Goal: Task Accomplishment & Management: Complete application form

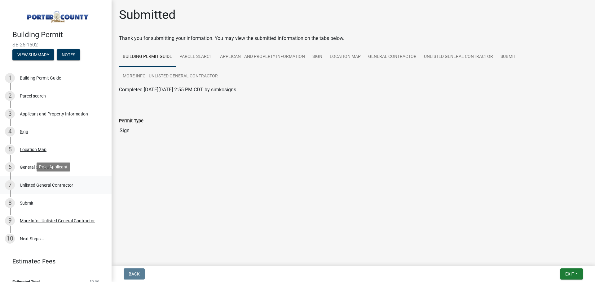
scroll to position [8, 0]
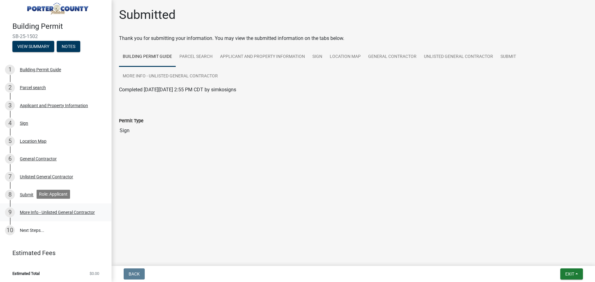
click at [63, 212] on div "More Info - Unlisted General Contractor" at bounding box center [57, 212] width 75 height 4
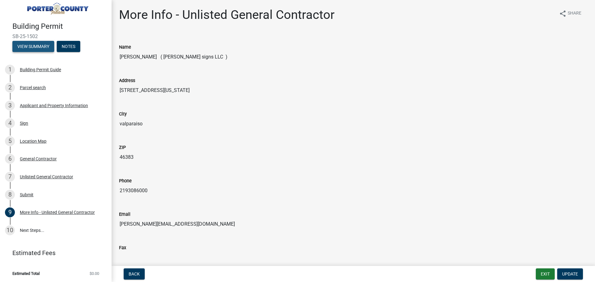
click at [37, 45] on button "View Summary" at bounding box center [33, 46] width 42 height 11
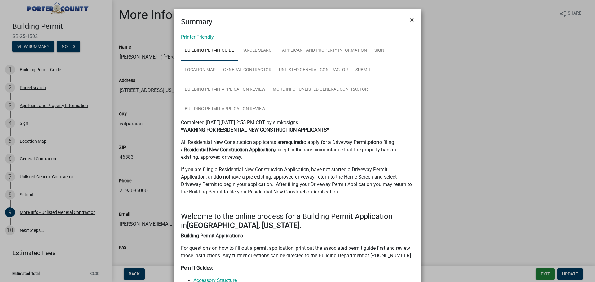
click at [412, 19] on button "×" at bounding box center [412, 19] width 14 height 17
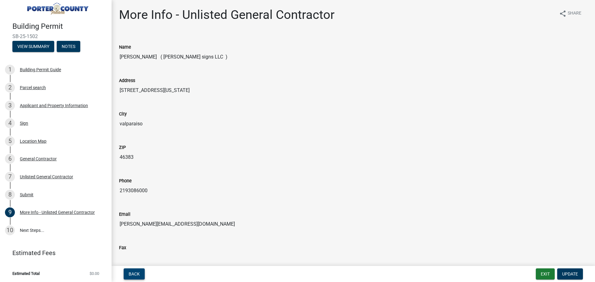
click at [139, 273] on span "Back" at bounding box center [134, 274] width 11 height 5
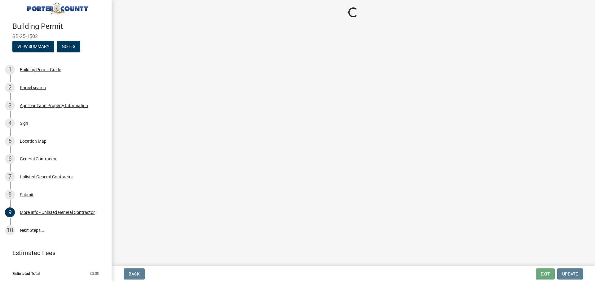
click at [42, 8] on img at bounding box center [56, 6] width 89 height 17
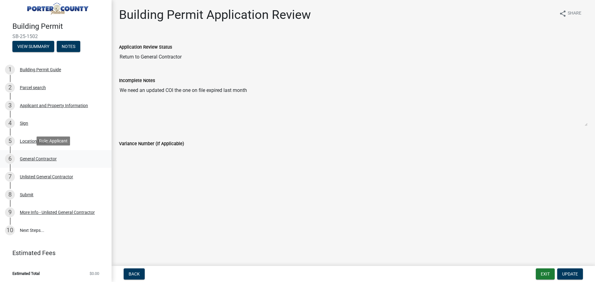
click at [35, 157] on div "General Contractor" at bounding box center [38, 159] width 37 height 4
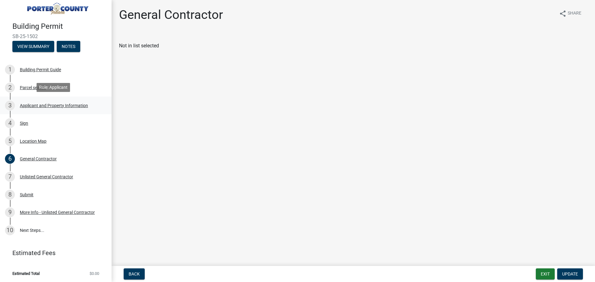
click at [39, 101] on div "3 Applicant and Property Information" at bounding box center [53, 106] width 97 height 10
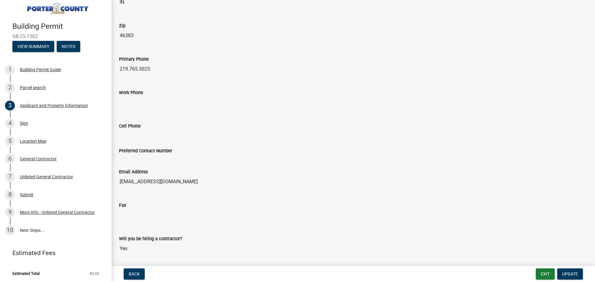
scroll to position [742, 0]
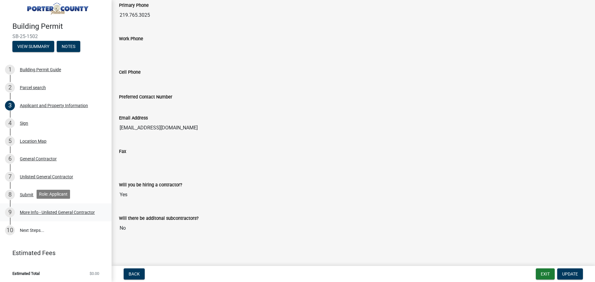
click at [51, 212] on div "More Info - Unlisted General Contractor" at bounding box center [57, 212] width 75 height 4
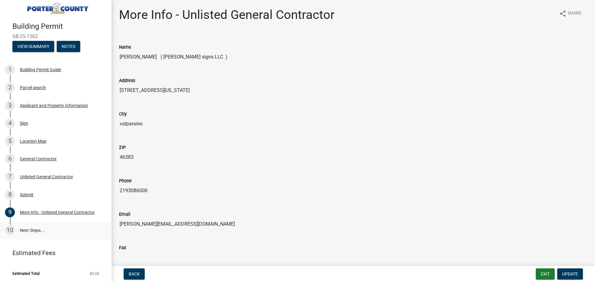
click at [32, 232] on link "10 Next Steps..." at bounding box center [56, 230] width 112 height 18
click at [24, 121] on div "Sign" at bounding box center [24, 123] width 8 height 4
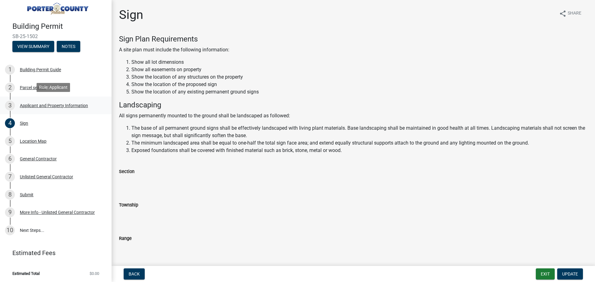
click at [30, 105] on div "Applicant and Property Information" at bounding box center [54, 105] width 68 height 4
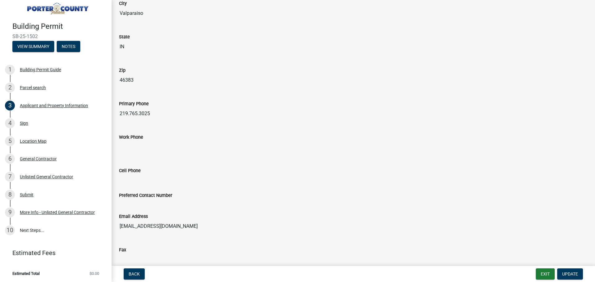
scroll to position [742, 0]
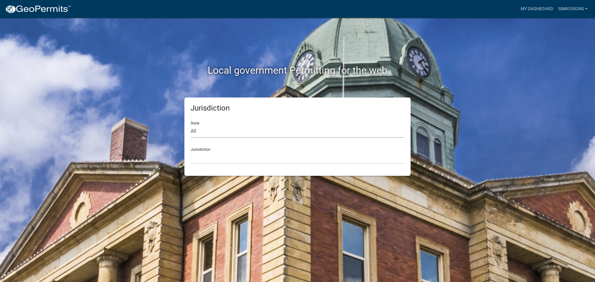
click at [211, 130] on select "All [US_STATE] [US_STATE] [US_STATE] [US_STATE] [US_STATE] [US_STATE] [US_STATE…" at bounding box center [297, 131] width 214 height 13
select select "[US_STATE]"
click at [190, 125] on select "All [US_STATE] [US_STATE] [US_STATE] [US_STATE] [US_STATE] [US_STATE] [US_STATE…" at bounding box center [297, 131] width 214 height 13
click at [203, 160] on select "City of [GEOGRAPHIC_DATA], [US_STATE] City of [GEOGRAPHIC_DATA], [US_STATE] Cit…" at bounding box center [297, 157] width 214 height 13
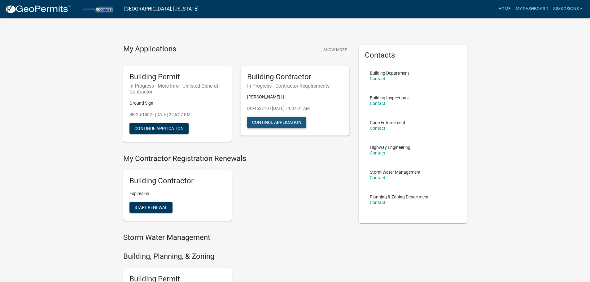
click at [287, 123] on button "Continue Application" at bounding box center [276, 122] width 59 height 11
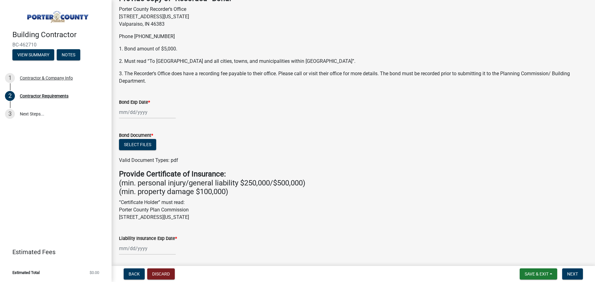
scroll to position [124, 0]
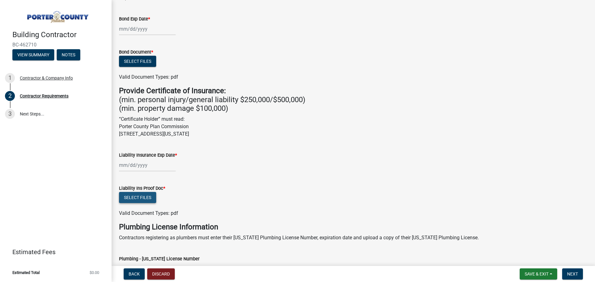
click at [148, 196] on button "Select files" at bounding box center [137, 197] width 37 height 11
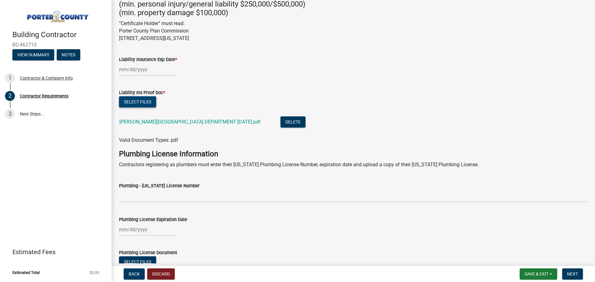
scroll to position [174, 0]
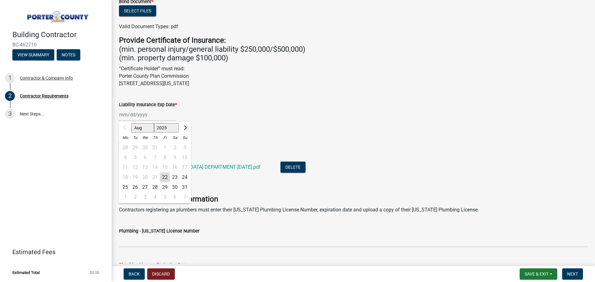
click at [138, 116] on div "Aug Sep Oct Nov [DATE] 2026 2027 2028 2029 2030 2031 2032 2033 2034 2035 2036 2…" at bounding box center [147, 114] width 57 height 13
click at [256, 112] on div "Aug Sep Oct Nov [DATE] 2026 2027 2028 2029 2030 2031 2032 2033 2034 2035 2036 2…" at bounding box center [353, 114] width 468 height 13
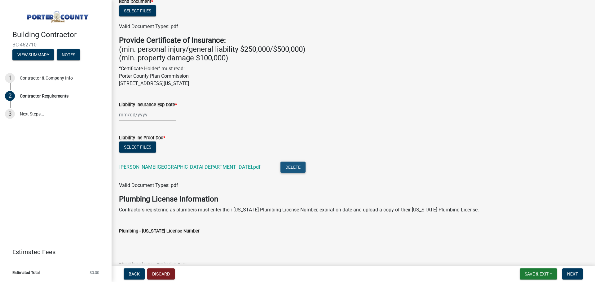
click at [294, 168] on button "Delete" at bounding box center [292, 167] width 25 height 11
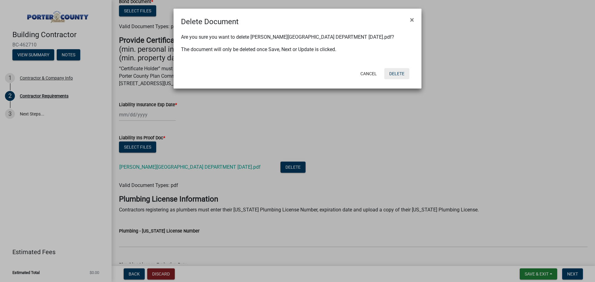
click at [395, 75] on button "Delete" at bounding box center [396, 73] width 25 height 11
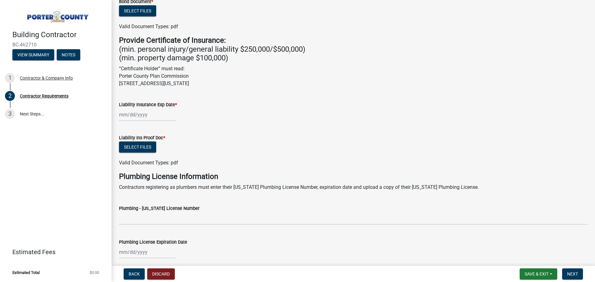
click at [256, 130] on form "Liability Ins Proof Doc * Select files Valid Document Types: pdf" at bounding box center [353, 147] width 468 height 40
click at [141, 145] on button "Select files" at bounding box center [137, 147] width 37 height 11
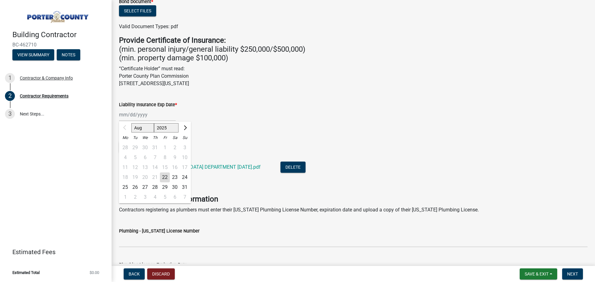
click at [133, 118] on div "Aug Sep Oct Nov [DATE] 2026 2027 2028 2029 2030 2031 2032 2033 2034 2035 2036 2…" at bounding box center [147, 114] width 57 height 13
click at [163, 126] on select "2025 2026 2027 2028 2029 2030 2031 2032 2033 2034 2035 2036 2037 2038 2039 2040…" at bounding box center [166, 127] width 25 height 9
select select "2026"
click at [154, 123] on select "2025 2026 2027 2028 2029 2030 2031 2032 2033 2034 2035 2036 2037 2038 2039 2040…" at bounding box center [166, 127] width 25 height 9
click at [140, 128] on select "Jan Feb Mar Apr May Jun [DATE] Aug Sep Oct Nov Dec" at bounding box center [143, 127] width 25 height 9
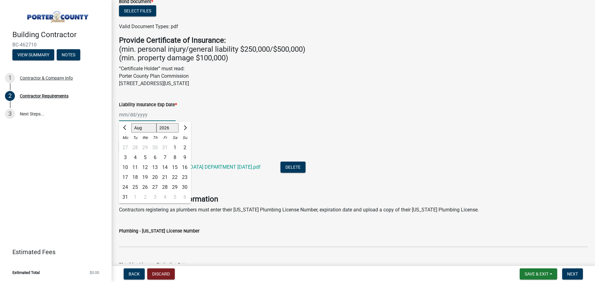
select select "7"
click at [131, 123] on select "Jan Feb Mar Apr May Jun [DATE] Aug Sep Oct Nov Dec" at bounding box center [143, 127] width 25 height 9
click at [183, 177] on div "26" at bounding box center [185, 178] width 10 height 10
type input "[DATE]"
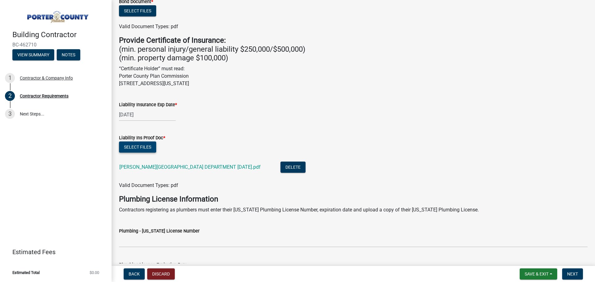
click at [148, 146] on button "Select files" at bounding box center [137, 147] width 37 height 11
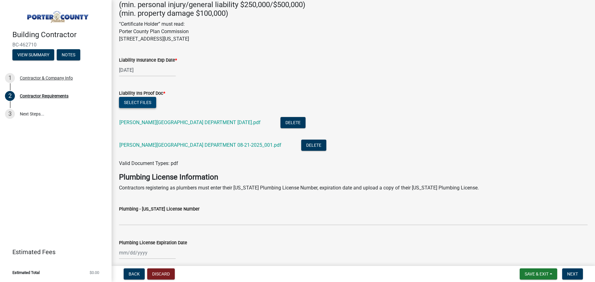
scroll to position [267, 0]
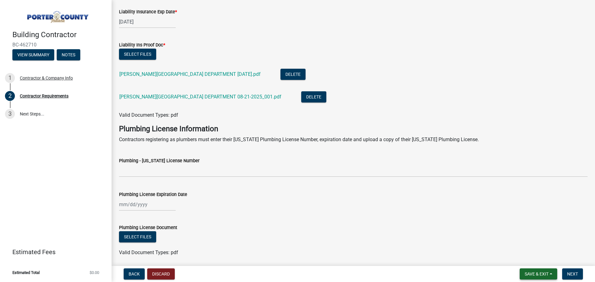
click at [540, 272] on span "Save & Exit" at bounding box center [536, 274] width 24 height 5
drag, startPoint x: 532, startPoint y: 240, endPoint x: 530, endPoint y: 259, distance: 18.4
click at [530, 259] on div "Save Save & Exit" at bounding box center [532, 250] width 50 height 35
click at [530, 259] on wm-data-entity-input "Plumbing License Document Select files Valid Document Types: pdf" at bounding box center [353, 240] width 468 height 46
click at [530, 276] on span "Save & Exit" at bounding box center [536, 274] width 24 height 5
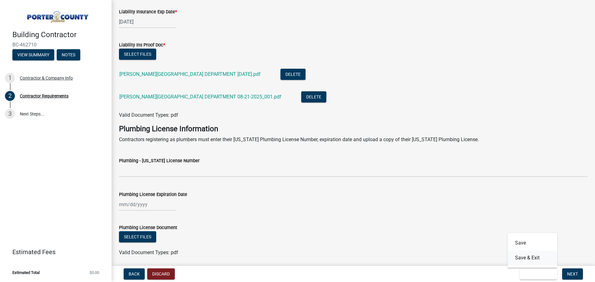
click at [524, 257] on button "Save & Exit" at bounding box center [532, 258] width 50 height 15
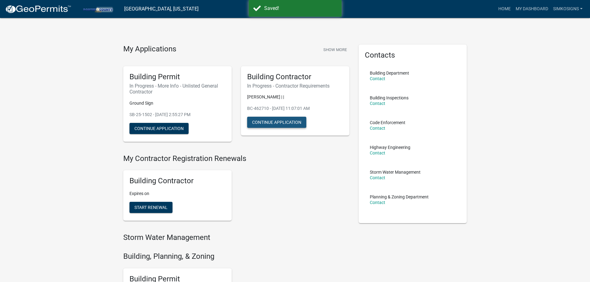
click at [265, 122] on button "Continue Application" at bounding box center [276, 122] width 59 height 11
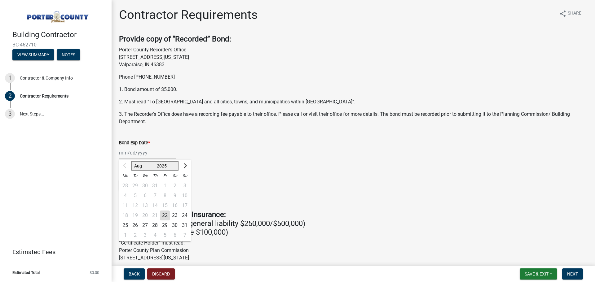
click at [137, 151] on div "Aug Sep Oct Nov [DATE] 2026 2027 2028 2029 2030 2031 2032 2033 2034 2035 2036 2…" at bounding box center [147, 153] width 57 height 13
click at [127, 152] on input "Bond Exp Date *" at bounding box center [147, 153] width 57 height 13
click at [220, 131] on div "Bond Exp Date * Aug Sep Oct Nov [DATE] 2026 2027 2028 2029 2030 2031 2032 2033 …" at bounding box center [353, 144] width 468 height 29
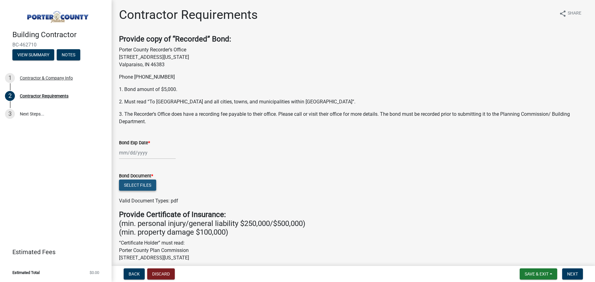
click at [140, 186] on button "Select files" at bounding box center [137, 185] width 37 height 11
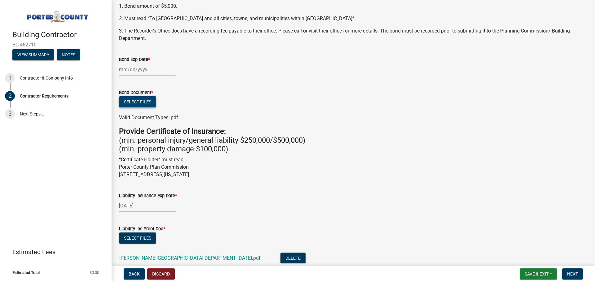
scroll to position [31, 0]
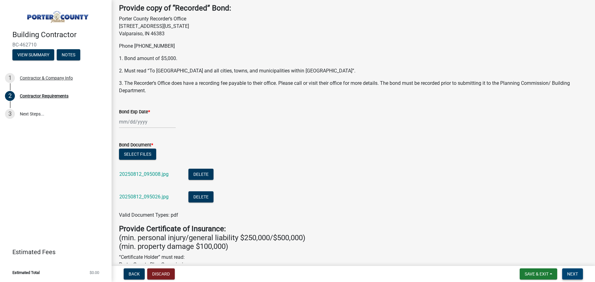
click at [570, 273] on span "Next" at bounding box center [572, 274] width 11 height 5
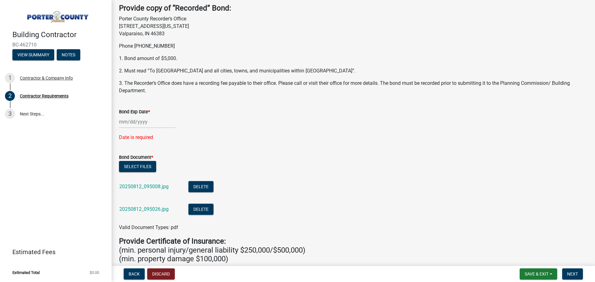
click at [139, 122] on div at bounding box center [147, 122] width 57 height 13
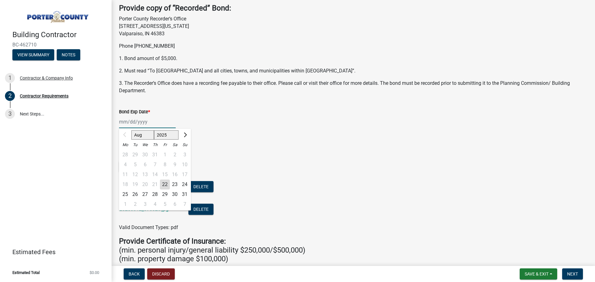
click at [138, 124] on input "Bond Exp Date *" at bounding box center [147, 122] width 57 height 13
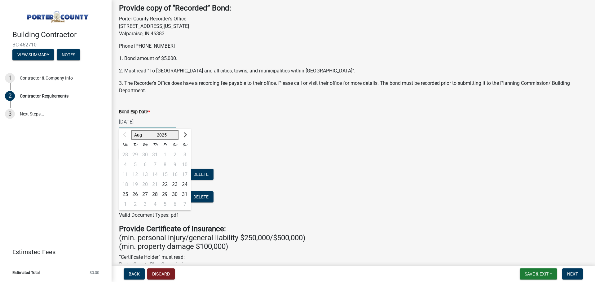
type input "[DATE]"
click at [241, 134] on form "Bond Document * Select files 20250812_095008.jpg Delete 20250812_095026.jpg Del…" at bounding box center [353, 176] width 468 height 85
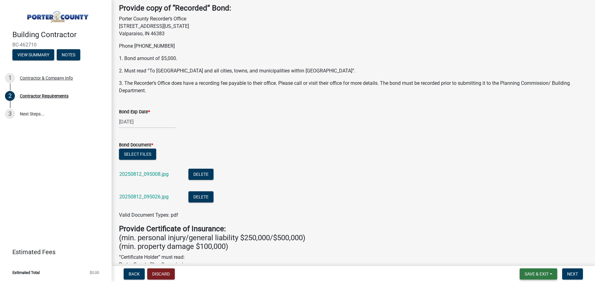
click at [535, 272] on span "Save & Exit" at bounding box center [536, 274] width 24 height 5
click at [529, 256] on button "Save & Exit" at bounding box center [532, 258] width 50 height 15
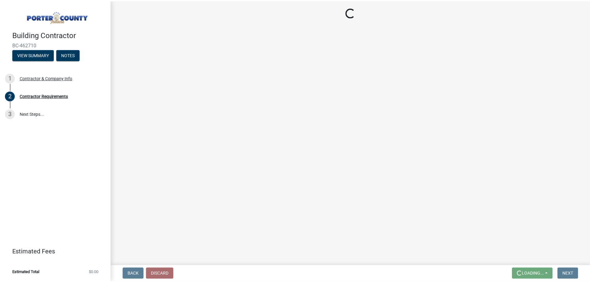
scroll to position [0, 0]
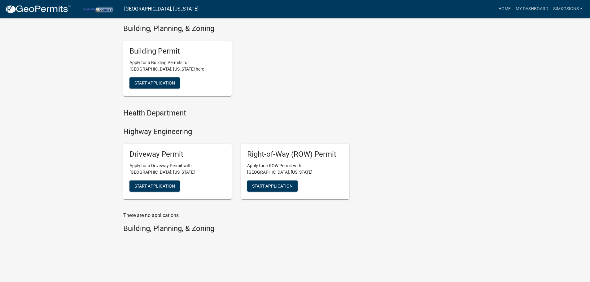
scroll to position [230, 0]
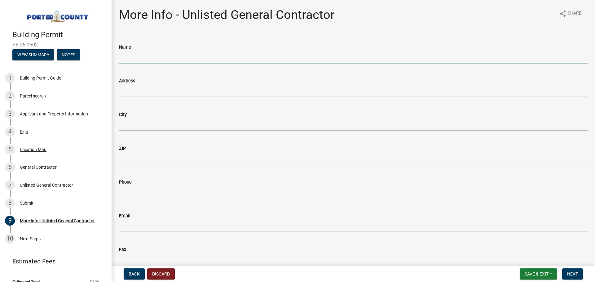
click at [136, 54] on input "Name" at bounding box center [353, 57] width 468 height 13
type input "MIKE MORETH"
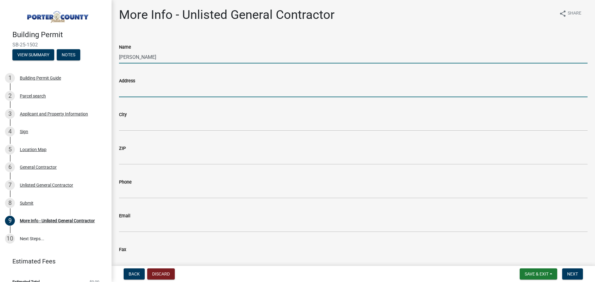
type input "[STREET_ADDRESS][US_STATE]"
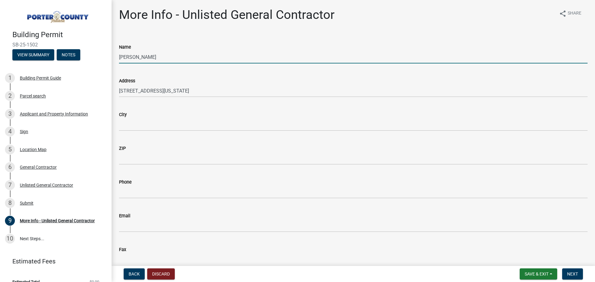
type input "valparaiso"
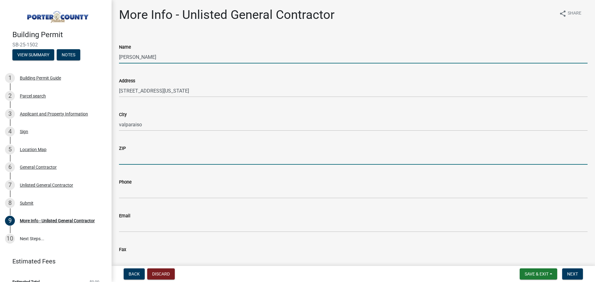
type input "46383"
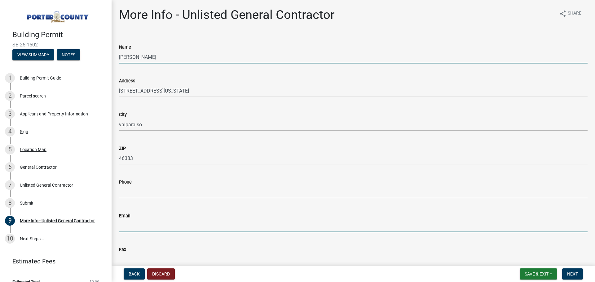
type input "[PERSON_NAME][EMAIL_ADDRESS][DOMAIN_NAME]"
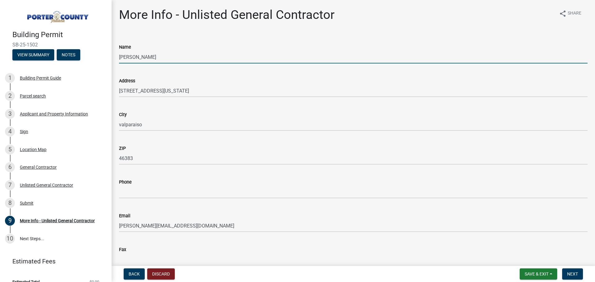
click at [177, 56] on input "MIKE MORETH" at bounding box center [353, 57] width 468 height 13
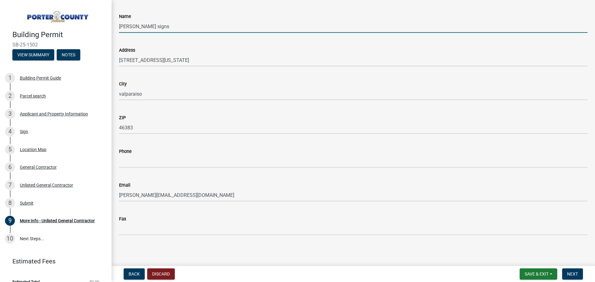
scroll to position [32, 0]
type input "MIKE MORETH - simko signs"
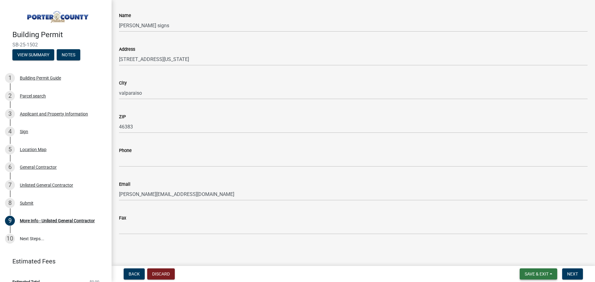
click at [548, 272] on span "Save & Exit" at bounding box center [536, 274] width 24 height 5
click at [528, 254] on button "Save & Exit" at bounding box center [532, 258] width 50 height 15
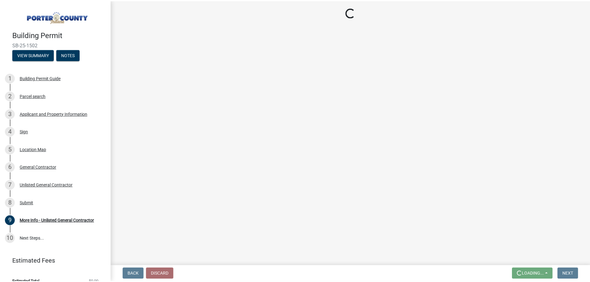
scroll to position [0, 0]
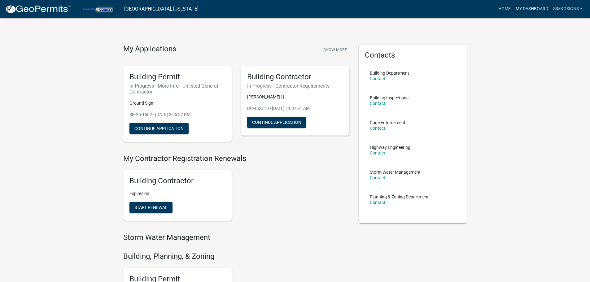
click at [547, 10] on link "My Dashboard" at bounding box center [531, 9] width 37 height 12
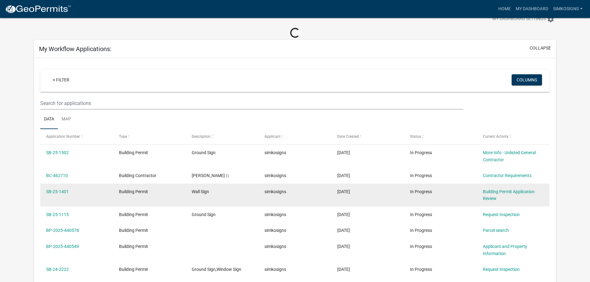
scroll to position [31, 0]
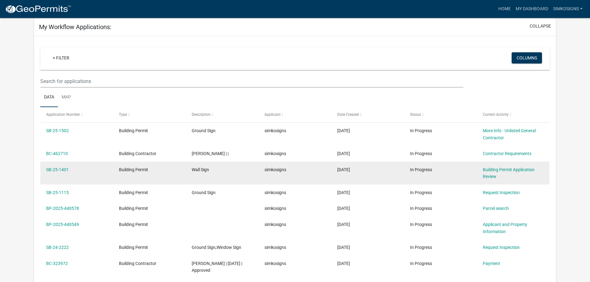
click at [135, 168] on span "Building Permit" at bounding box center [133, 169] width 29 height 5
click at [64, 169] on link "SB-25-1401" at bounding box center [57, 169] width 23 height 5
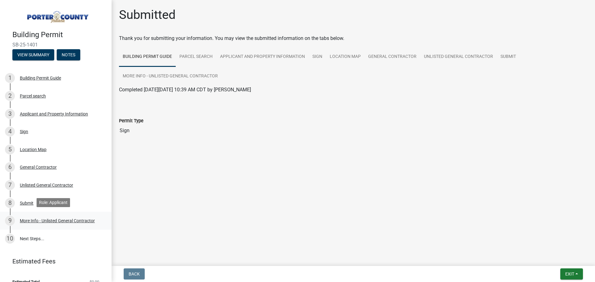
click at [46, 220] on div "More Info - Unlisted General Contractor" at bounding box center [57, 221] width 75 height 4
click at [36, 200] on div "8 Submit" at bounding box center [53, 203] width 97 height 10
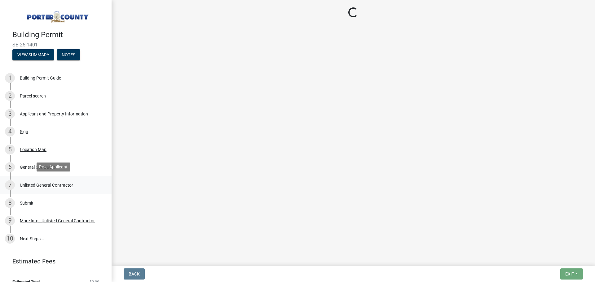
click at [31, 183] on div "Unlisted General Contractor" at bounding box center [46, 185] width 53 height 4
